Goal: Communication & Community: Connect with others

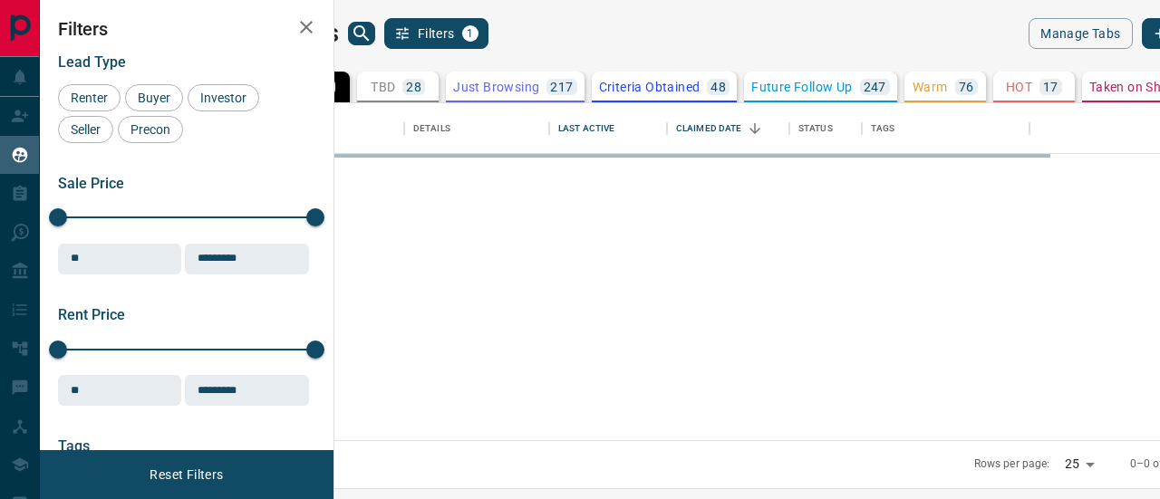
scroll to position [324, 803]
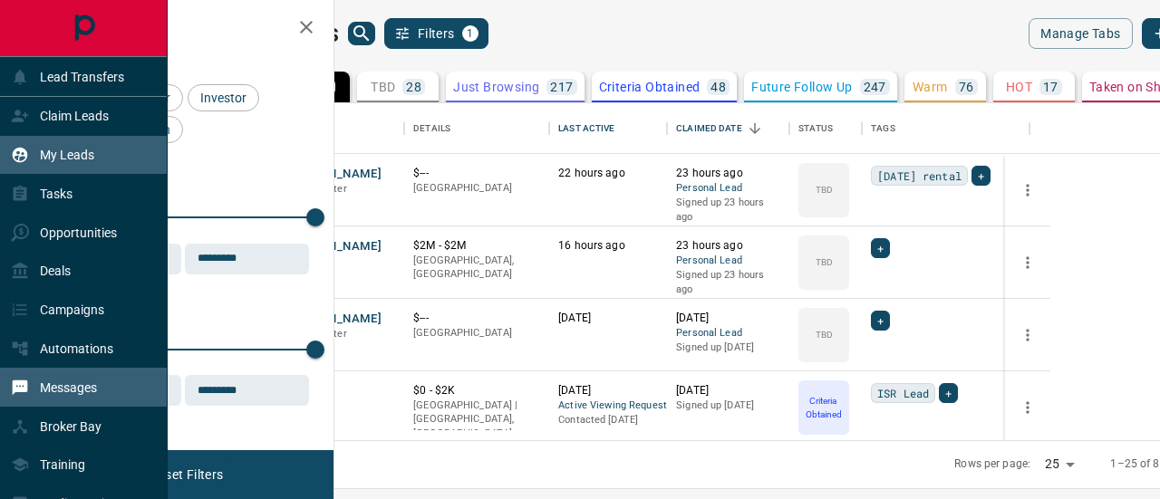
click at [78, 389] on p "Messages" at bounding box center [68, 387] width 57 height 14
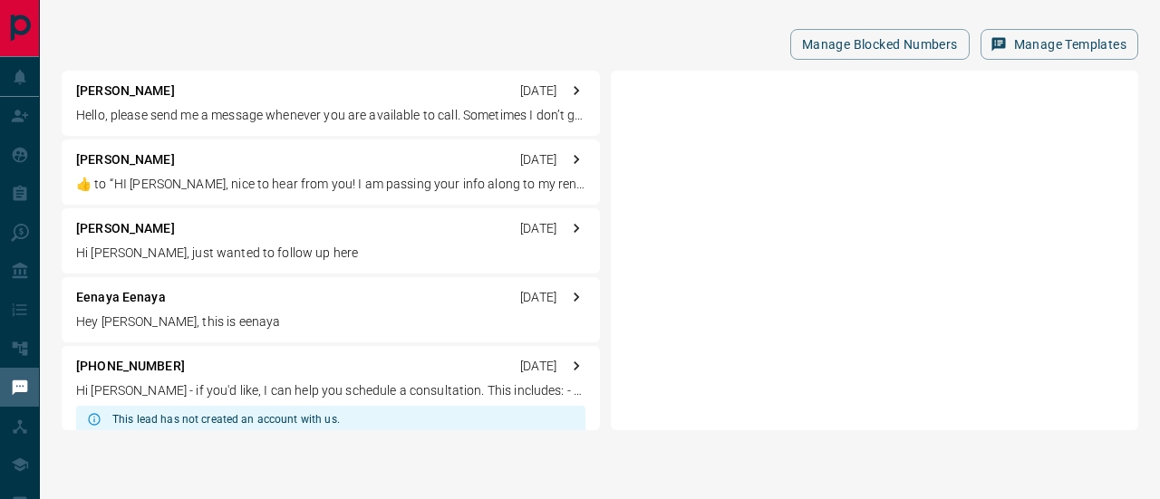
click at [109, 90] on p "[PERSON_NAME]" at bounding box center [125, 91] width 99 height 19
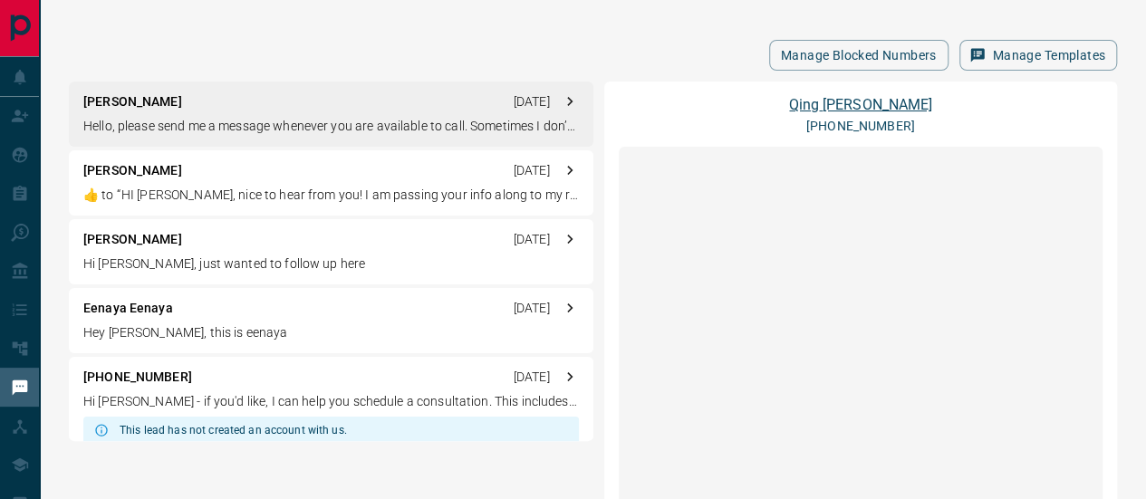
click at [858, 96] on link "[PERSON_NAME]" at bounding box center [860, 104] width 142 height 17
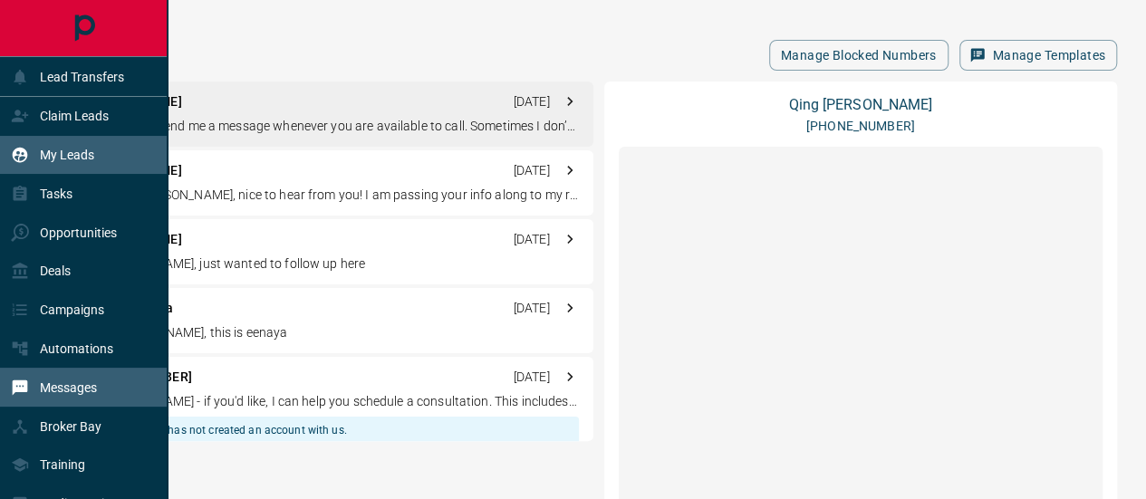
click at [69, 155] on p "My Leads" at bounding box center [67, 155] width 54 height 14
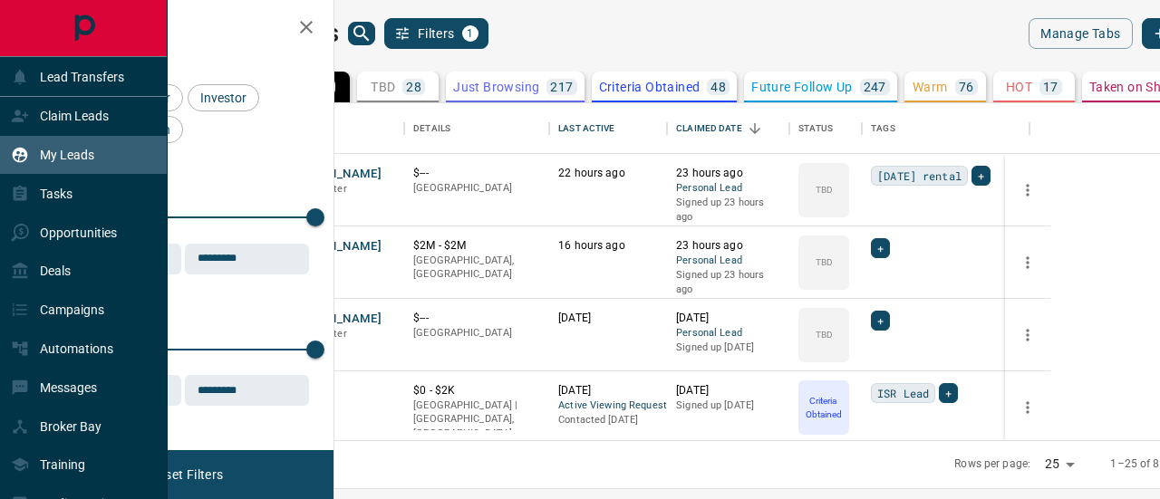
scroll to position [324, 803]
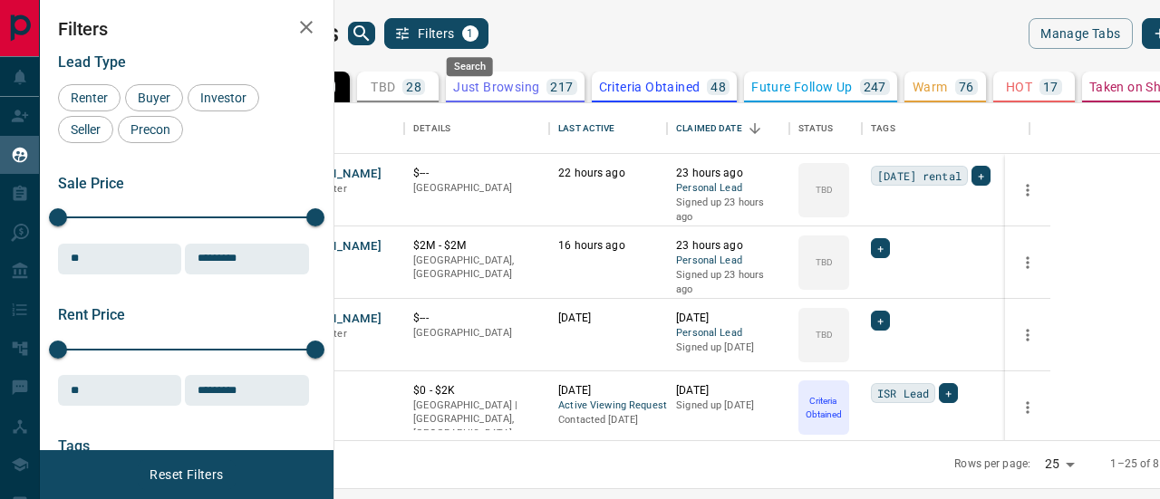
click at [372, 35] on icon "search button" at bounding box center [362, 34] width 22 height 22
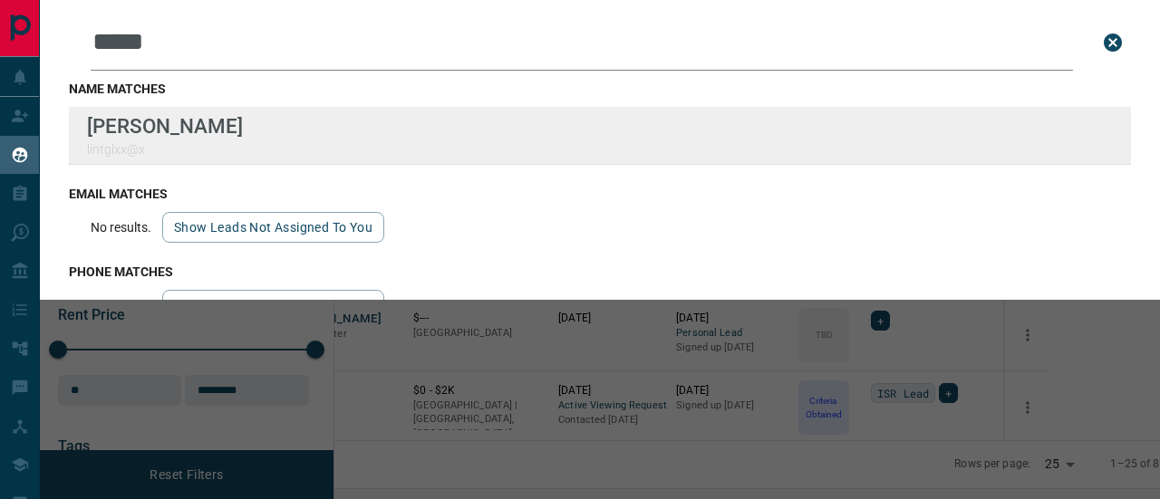
type input "*****"
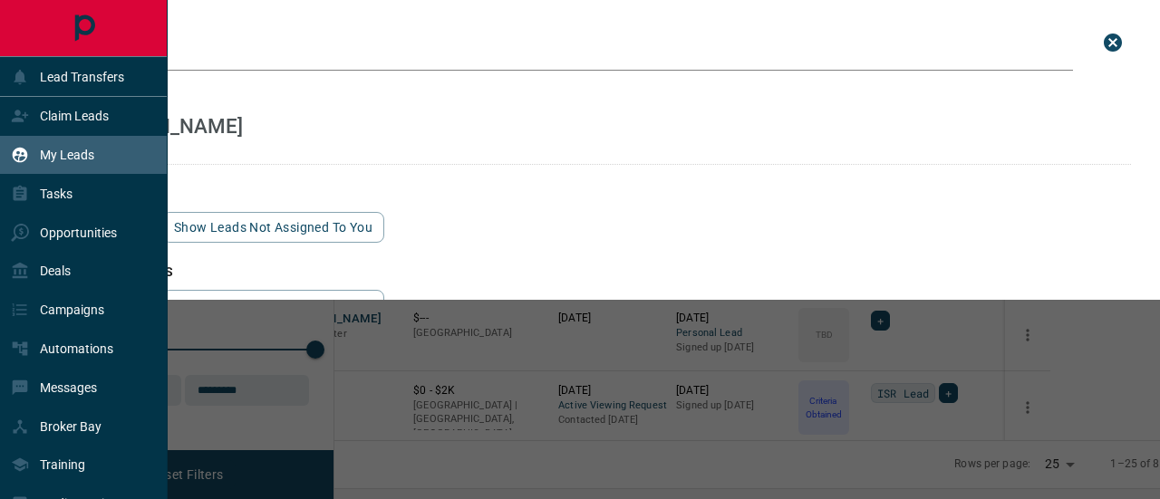
click at [69, 157] on p "My Leads" at bounding box center [67, 155] width 54 height 14
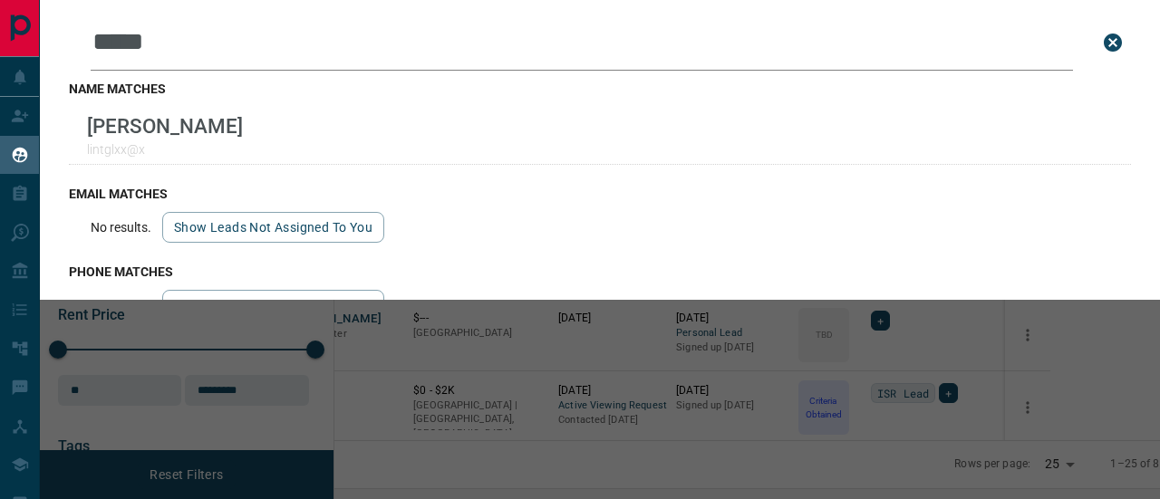
click at [1102, 42] on icon "close search bar" at bounding box center [1113, 43] width 22 height 22
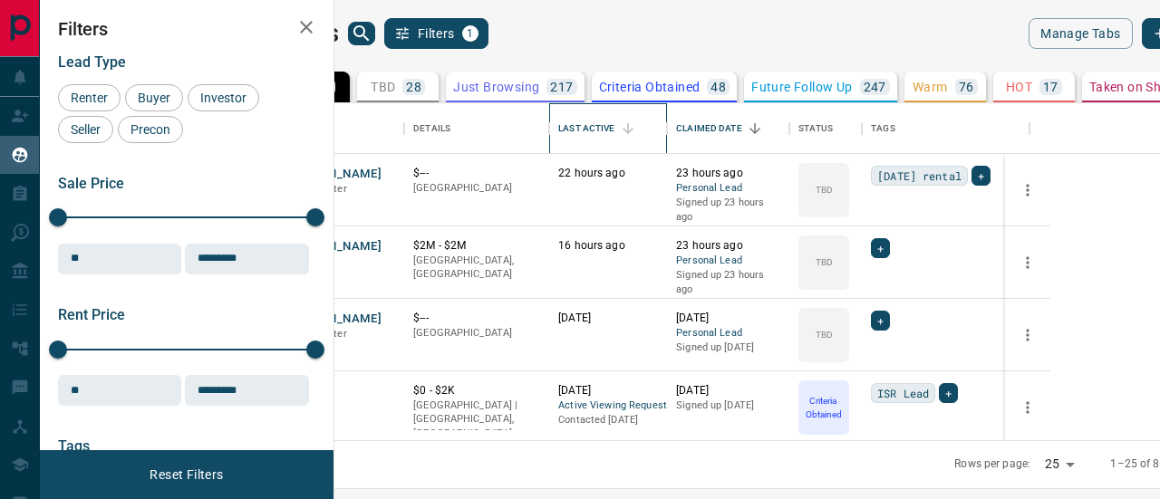
click at [614, 130] on div "Last Active" at bounding box center [586, 128] width 56 height 51
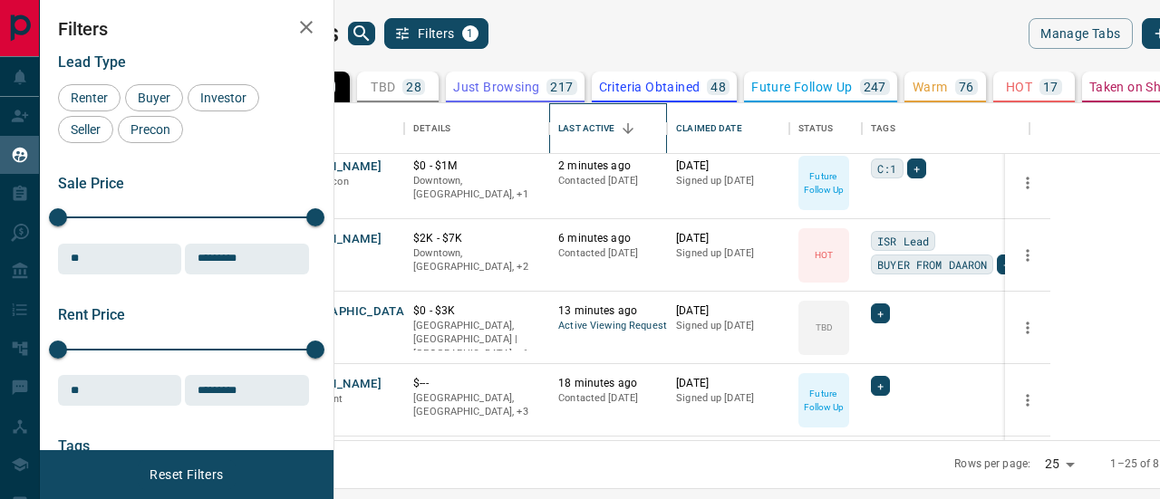
scroll to position [0, 0]
